Goal: Task Accomplishment & Management: Manage account settings

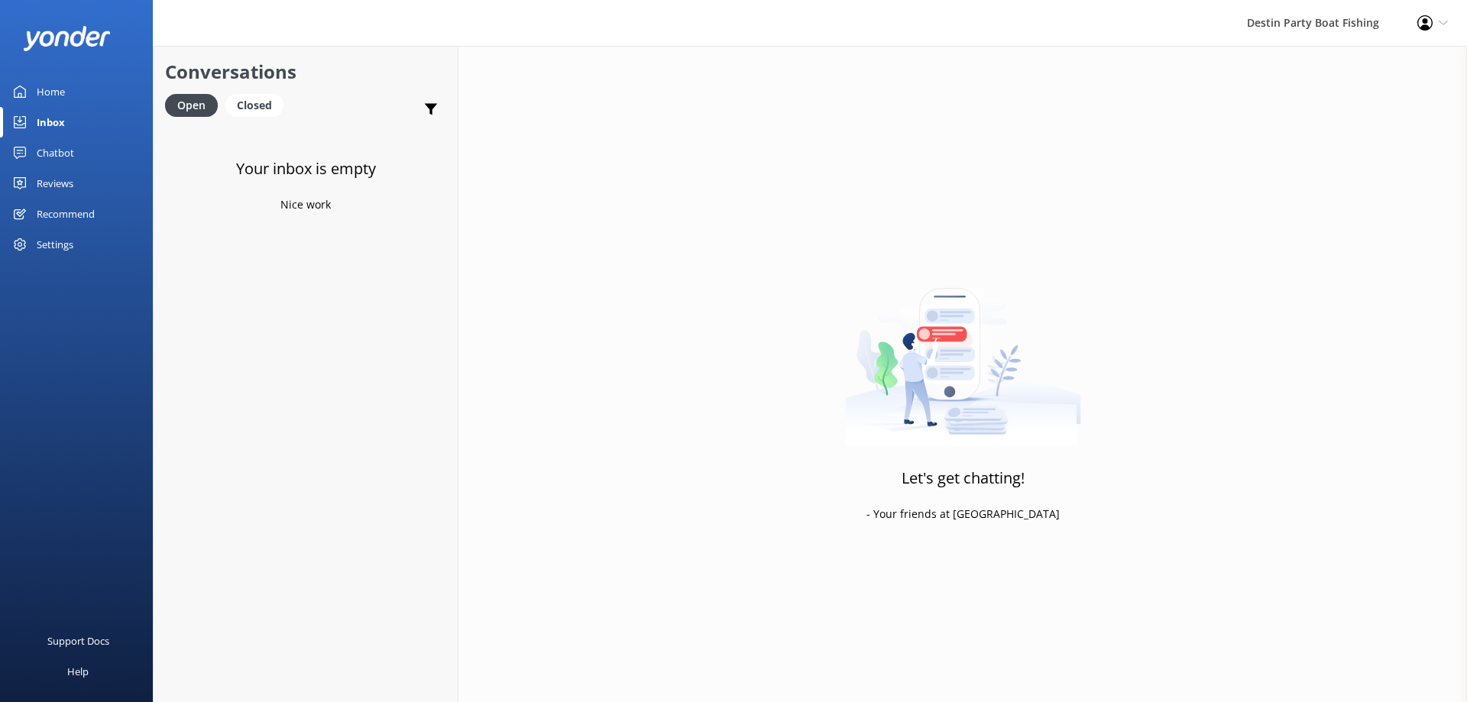
click at [55, 136] on div "Inbox" at bounding box center [51, 122] width 28 height 31
click at [66, 187] on div "Reviews" at bounding box center [55, 183] width 37 height 31
